Goal: Book appointment/travel/reservation

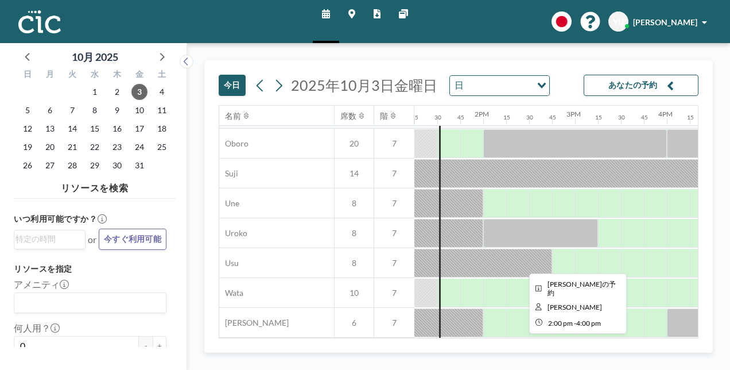
scroll to position [865, 1216]
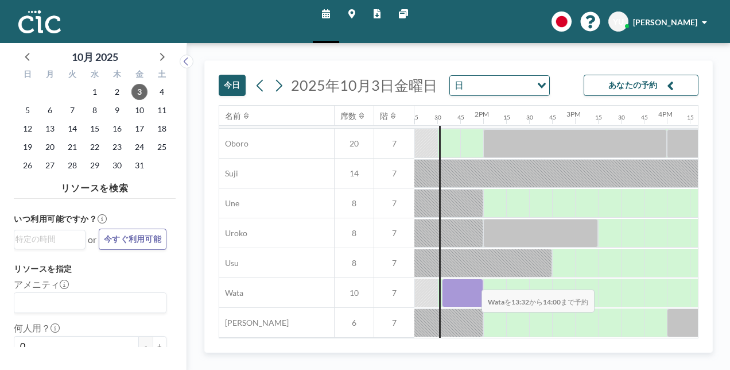
drag, startPoint x: 452, startPoint y: 278, endPoint x: 472, endPoint y: 281, distance: 20.3
click at [472, 281] on div at bounding box center [462, 292] width 41 height 29
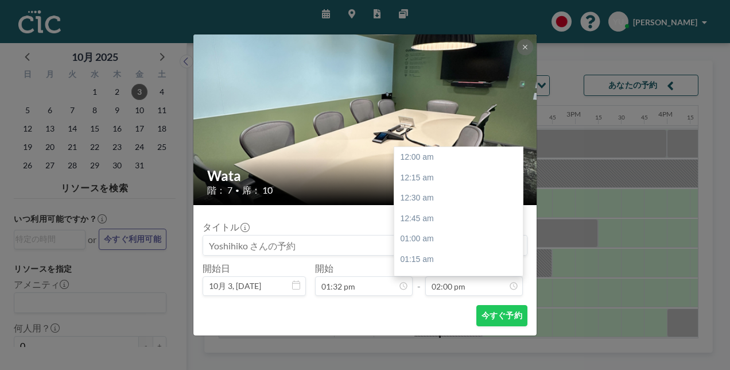
scroll to position [1144, 0]
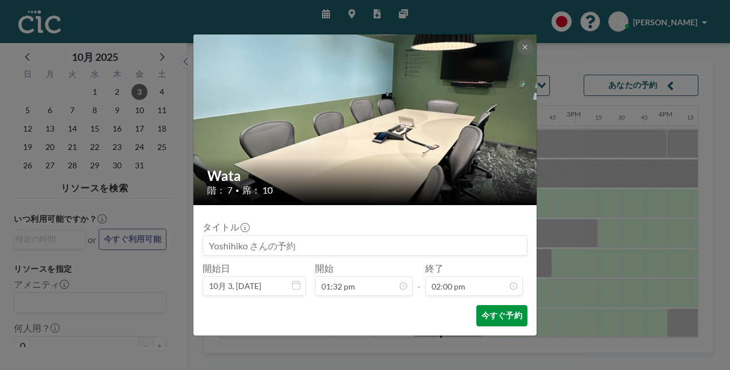
click at [490, 320] on button "今すぐ予約" at bounding box center [501, 315] width 51 height 21
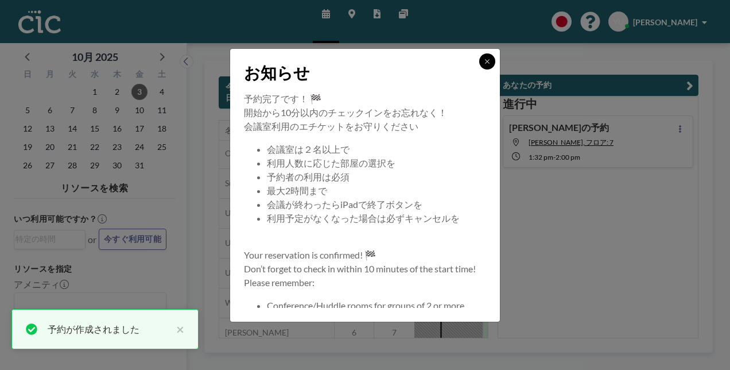
click at [488, 64] on icon at bounding box center [487, 61] width 7 height 7
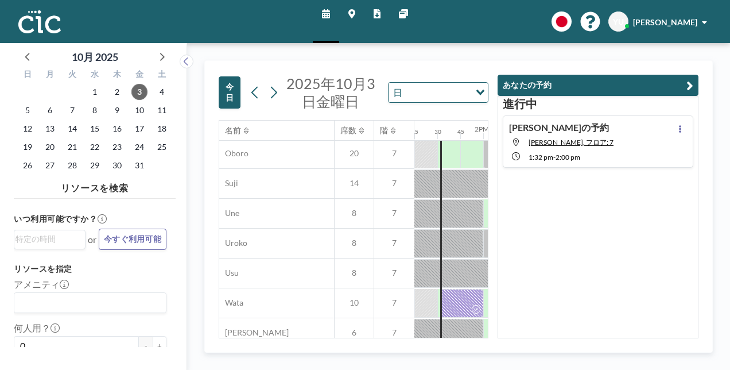
click at [689, 83] on icon "button" at bounding box center [689, 86] width 7 height 14
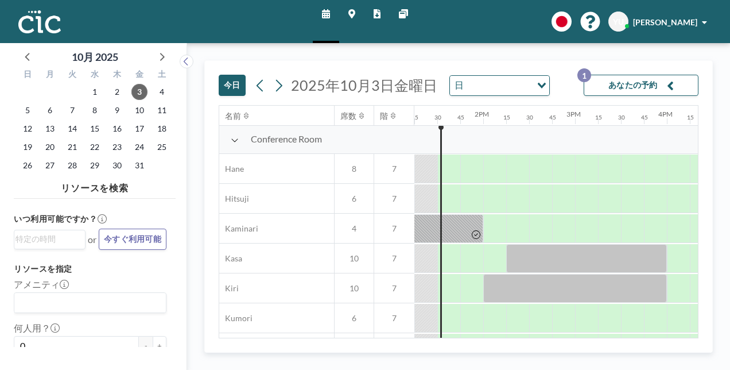
scroll to position [0, 1216]
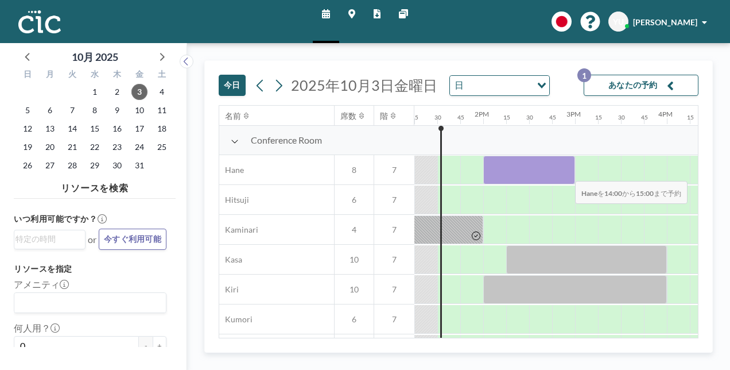
drag, startPoint x: 491, startPoint y: 179, endPoint x: 566, endPoint y: 172, distance: 74.9
click at [566, 172] on div at bounding box center [529, 170] width 92 height 29
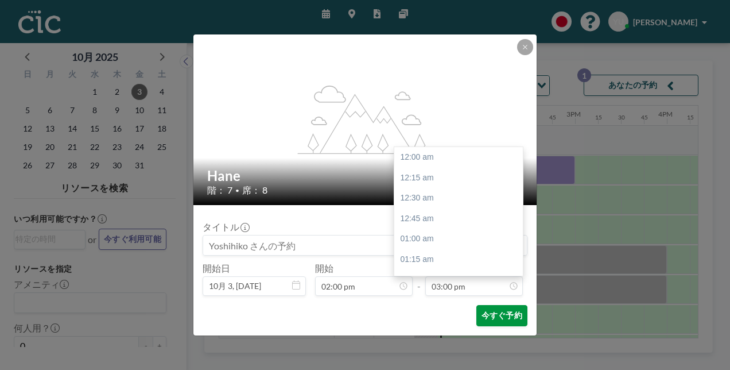
scroll to position [1226, 0]
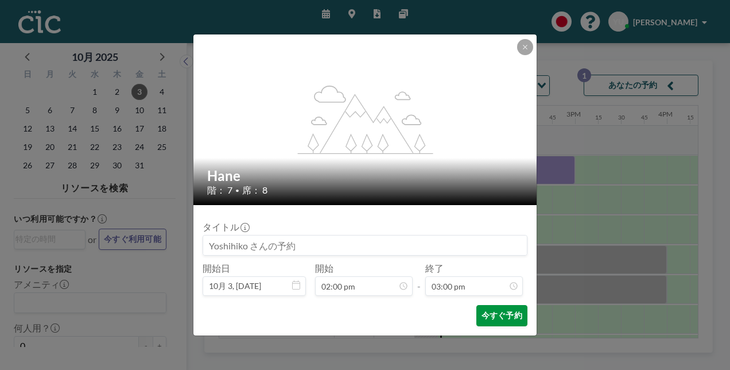
click at [496, 317] on button "今すぐ予約" at bounding box center [501, 315] width 51 height 21
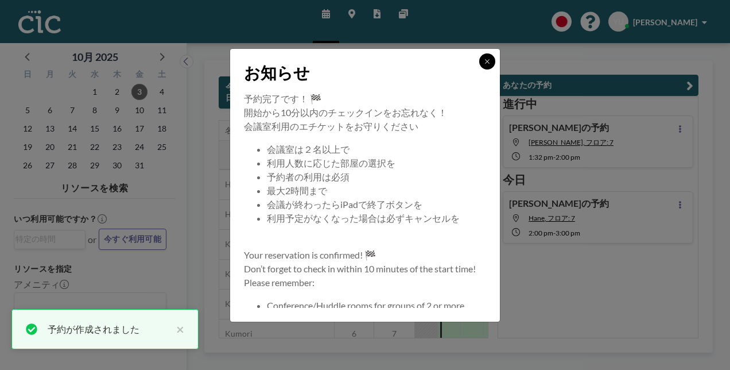
click at [488, 61] on icon at bounding box center [487, 61] width 7 height 7
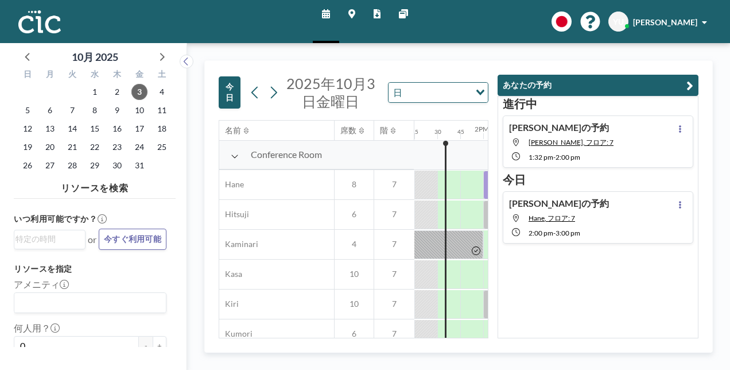
click at [243, 29] on div "スケジュール マップ レポート 他のサイト English Polski 日本語 Españ[PERSON_NAME]" at bounding box center [365, 21] width 730 height 43
